Goal: Use online tool/utility: Utilize a website feature to perform a specific function

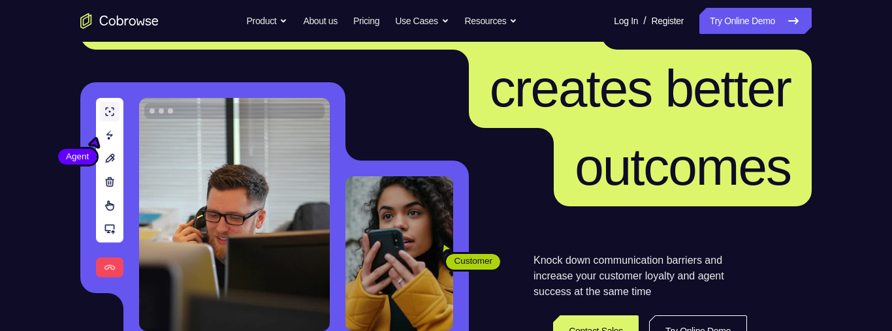
scroll to position [210, 0]
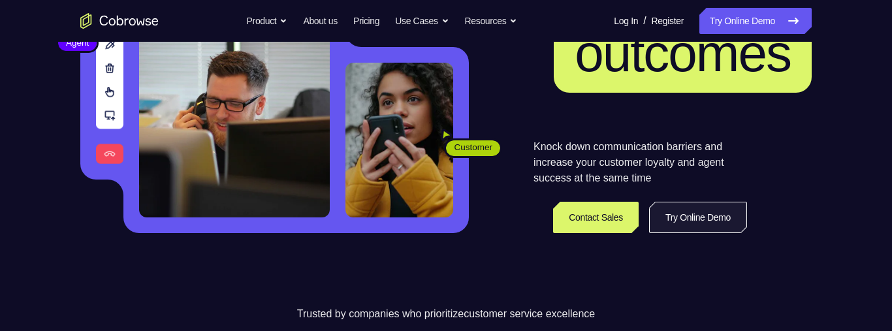
click at [672, 97] on link "Try Online Demo" at bounding box center [698, 217] width 98 height 31
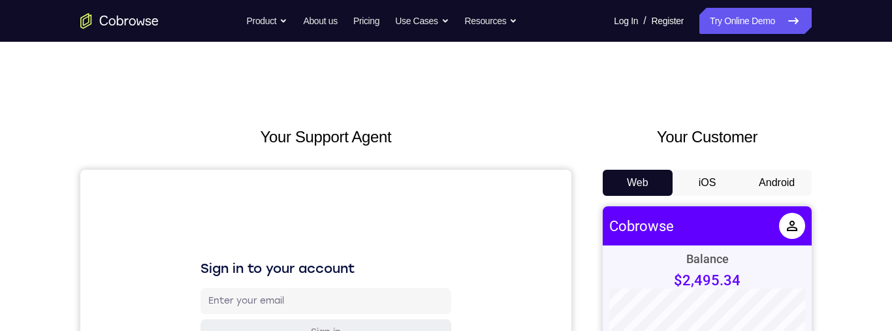
click at [776, 184] on button "Android" at bounding box center [777, 183] width 70 height 26
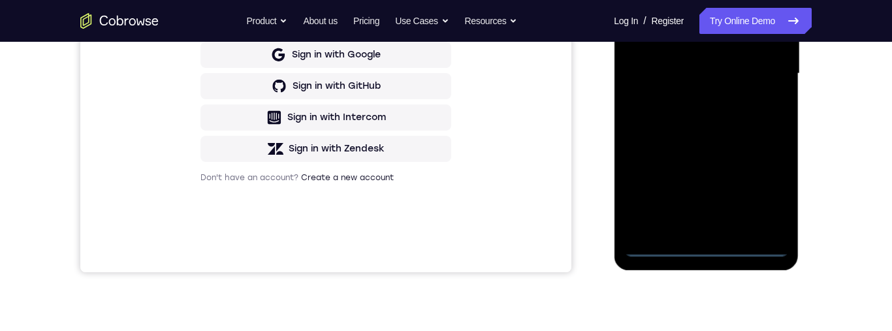
scroll to position [364, 0]
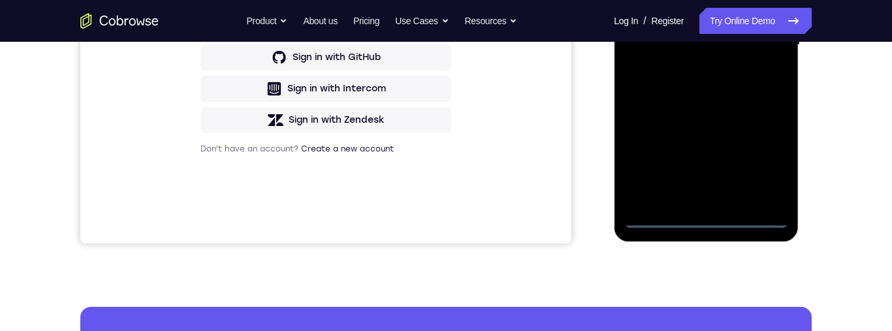
click at [708, 219] on div at bounding box center [706, 45] width 165 height 366
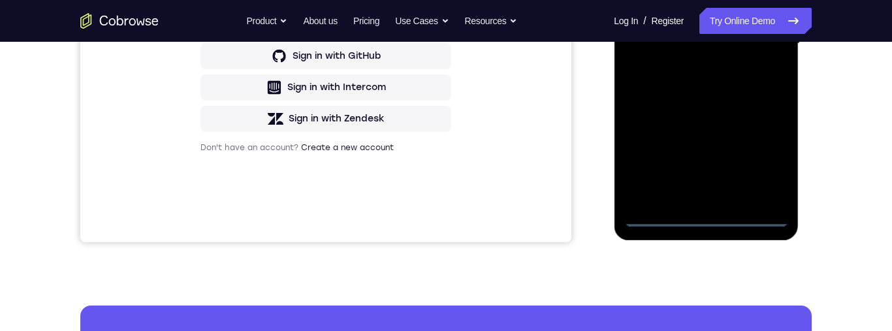
scroll to position [334, 0]
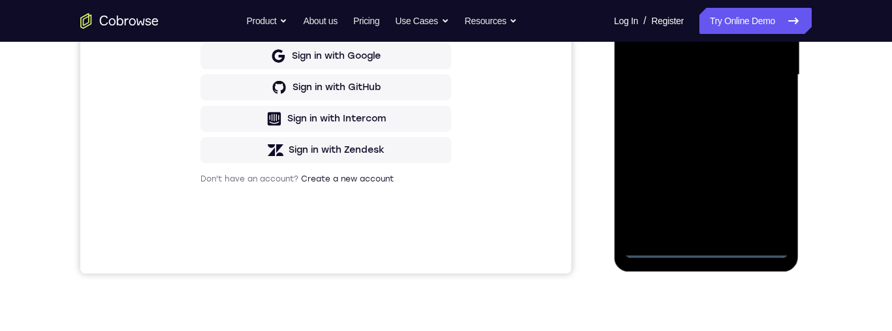
click at [701, 228] on div at bounding box center [706, 75] width 165 height 366
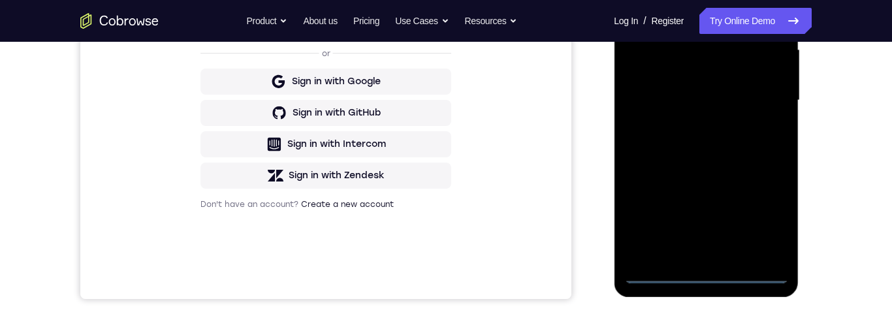
scroll to position [272, 0]
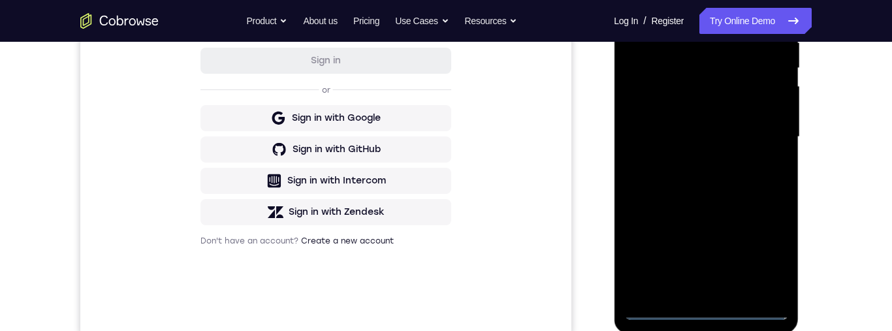
click at [705, 302] on div at bounding box center [706, 137] width 165 height 366
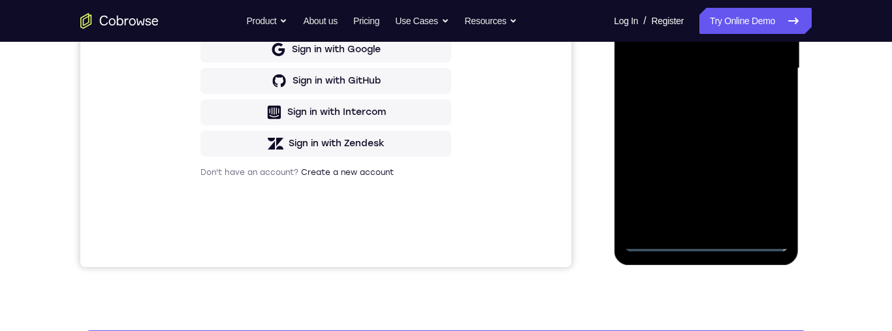
click at [712, 242] on div at bounding box center [706, 69] width 165 height 366
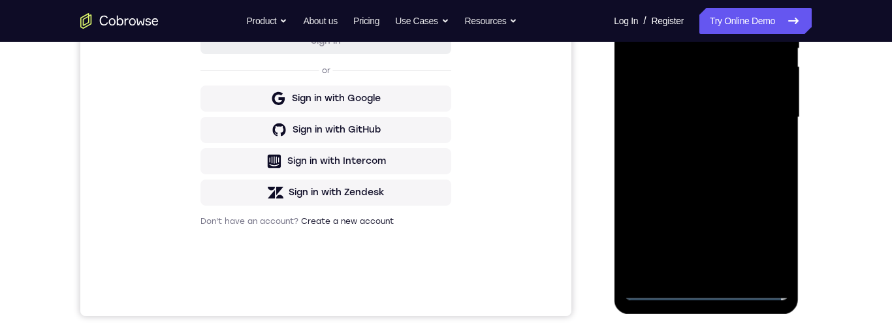
click at [706, 287] on div at bounding box center [706, 118] width 165 height 366
click at [761, 232] on div at bounding box center [706, 118] width 165 height 366
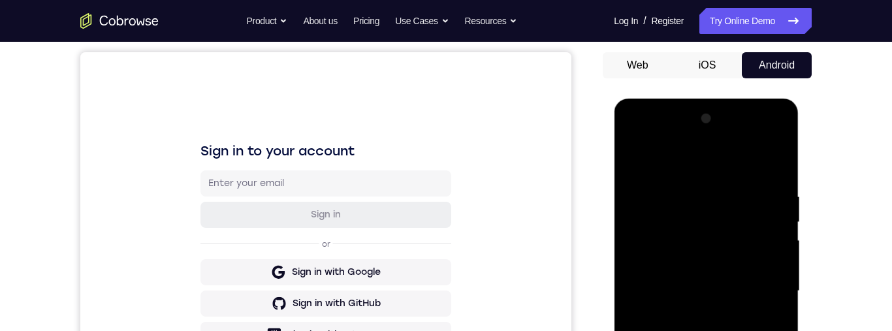
scroll to position [95, 0]
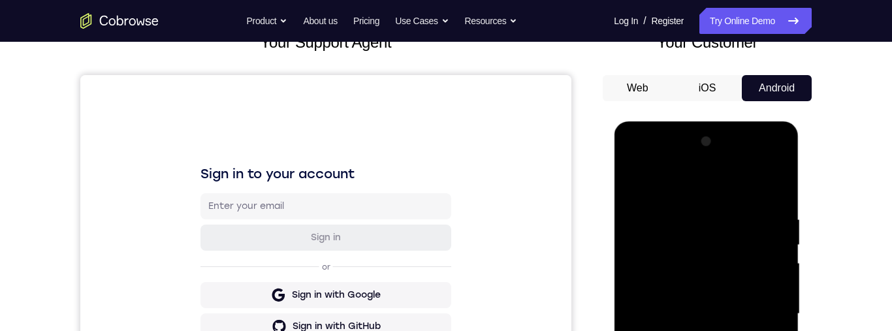
click at [639, 153] on div at bounding box center [706, 314] width 165 height 366
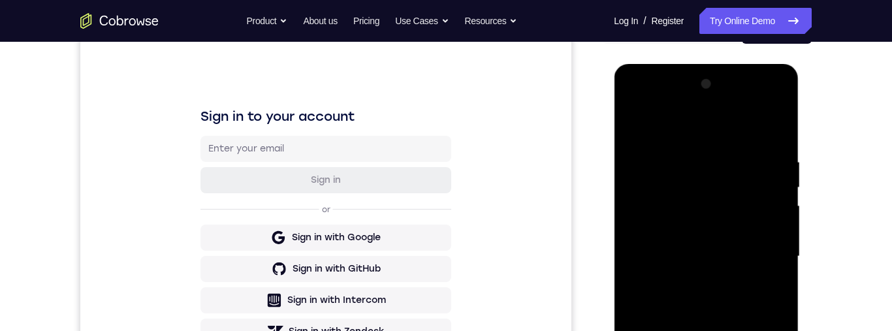
click at [763, 251] on div at bounding box center [706, 257] width 165 height 366
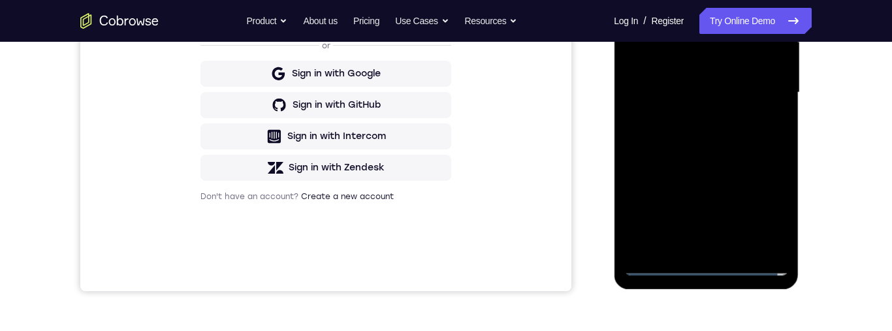
scroll to position [335, 0]
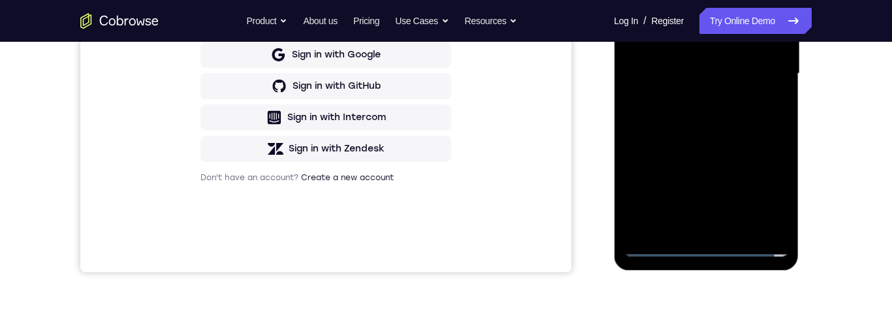
click at [692, 227] on div at bounding box center [706, 74] width 165 height 366
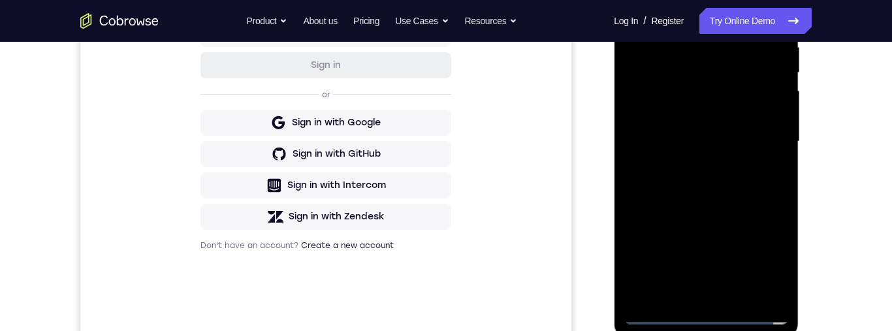
scroll to position [232, 0]
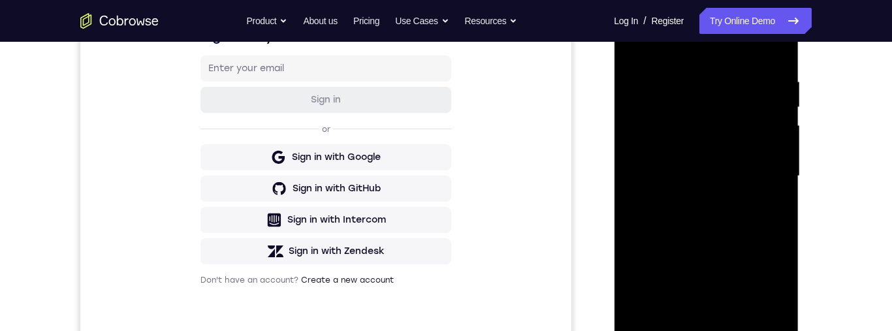
click at [712, 243] on div at bounding box center [706, 176] width 165 height 366
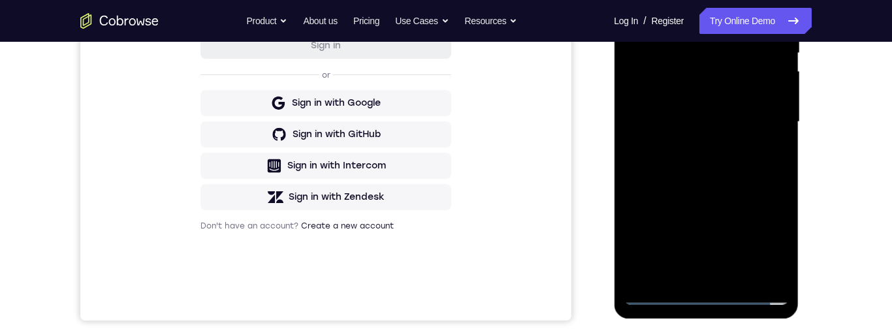
scroll to position [221, 0]
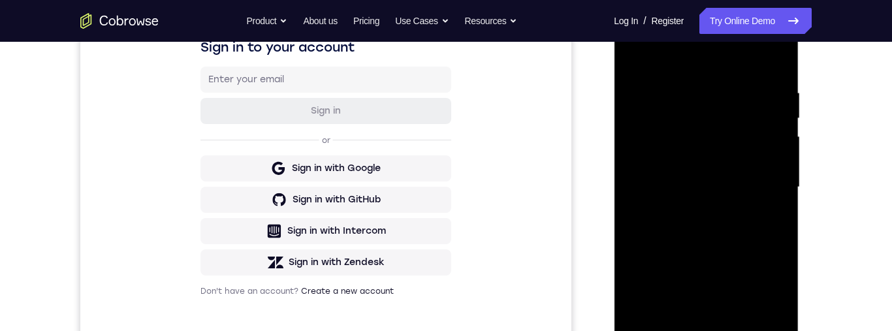
click at [733, 127] on div at bounding box center [706, 188] width 165 height 366
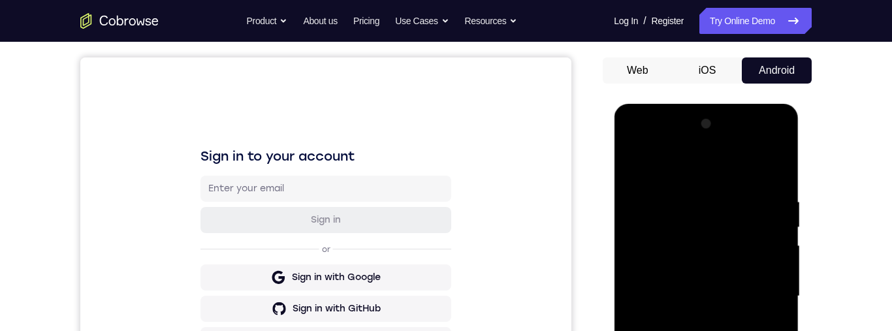
click at [714, 259] on div at bounding box center [706, 297] width 165 height 366
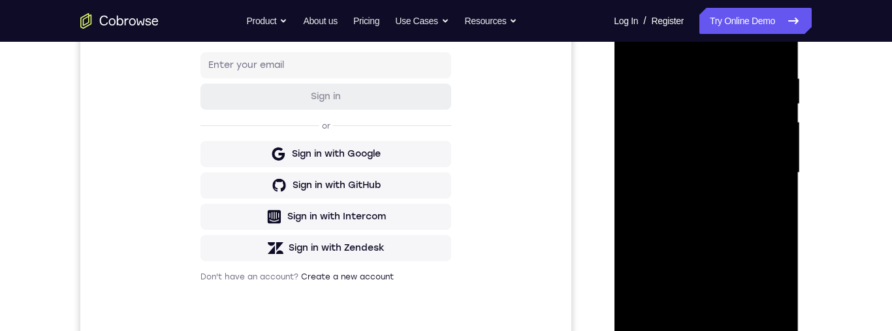
click at [699, 272] on div at bounding box center [706, 173] width 165 height 366
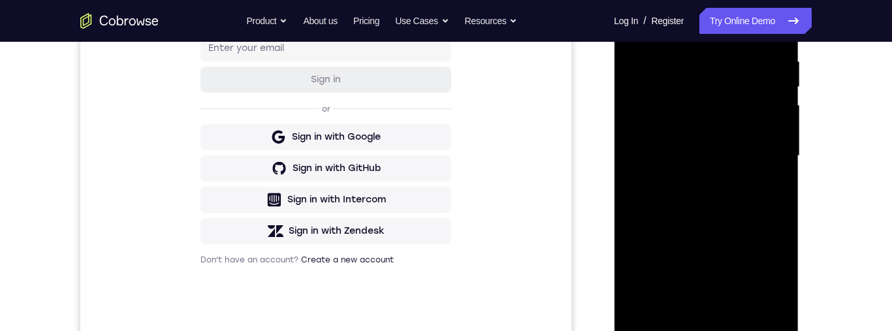
click at [714, 150] on div at bounding box center [706, 156] width 165 height 366
click at [706, 330] on div at bounding box center [706, 156] width 165 height 366
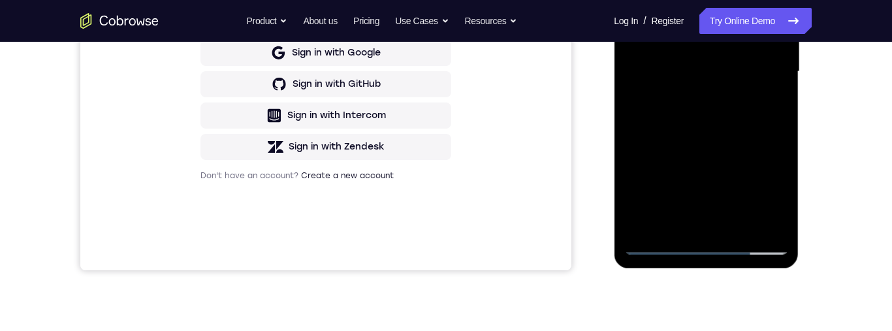
click at [710, 221] on div at bounding box center [706, 72] width 165 height 366
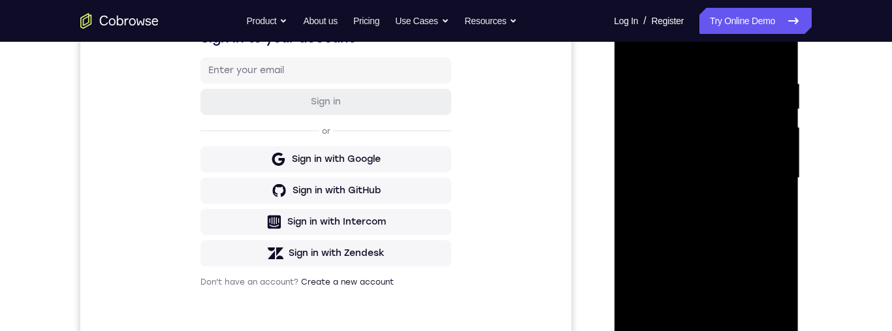
click at [653, 63] on div at bounding box center [706, 178] width 165 height 366
